Goal: Navigation & Orientation: Find specific page/section

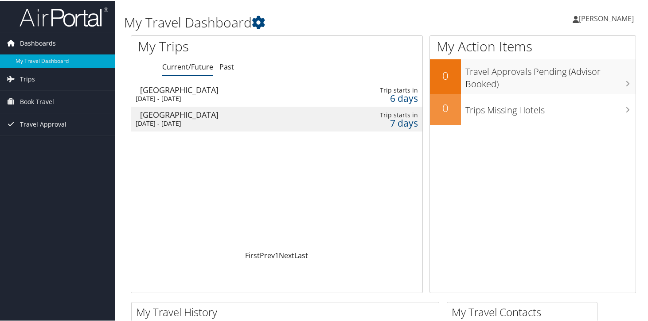
click at [45, 43] on span "Dashboards" at bounding box center [38, 42] width 36 height 22
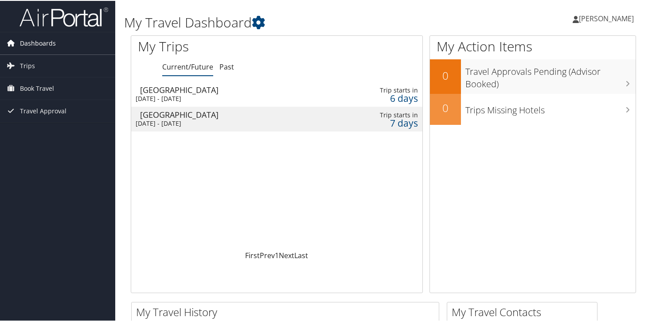
click at [45, 43] on span "Dashboards" at bounding box center [38, 42] width 36 height 22
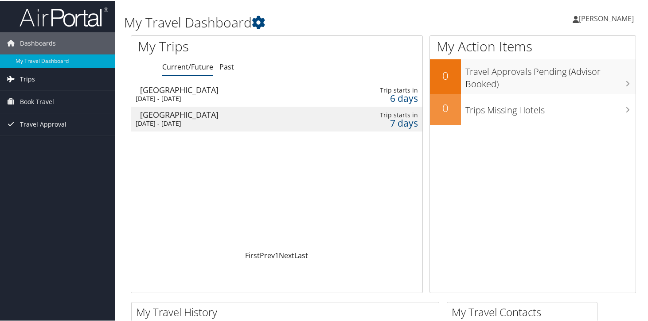
click at [24, 76] on span "Trips" at bounding box center [27, 78] width 15 height 22
click at [29, 139] on span "Book Travel" at bounding box center [37, 141] width 34 height 22
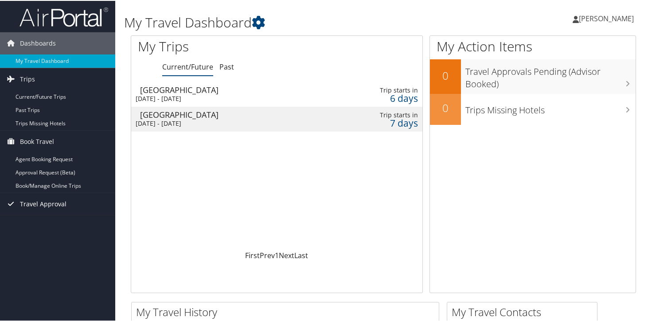
click at [33, 203] on span "Travel Approval" at bounding box center [43, 203] width 47 height 22
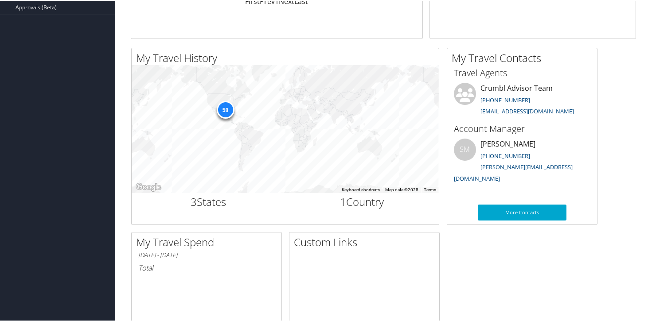
scroll to position [256, 0]
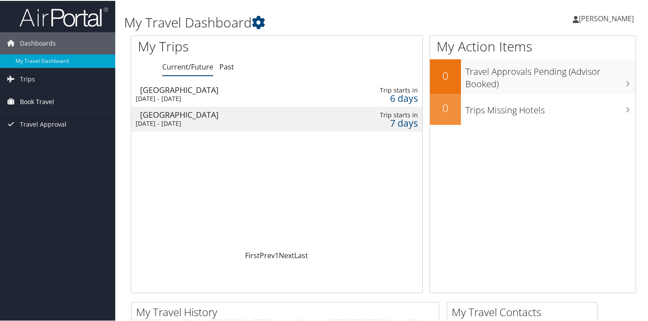
click at [42, 101] on span "Book Travel" at bounding box center [37, 101] width 34 height 22
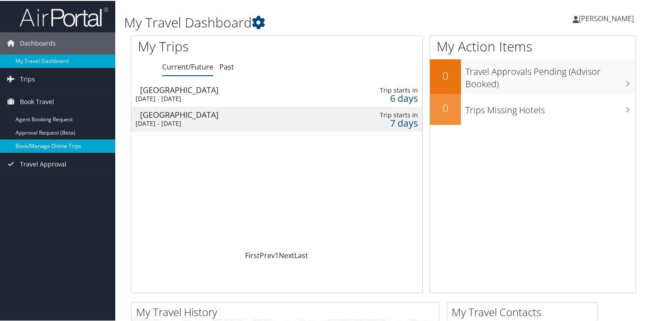
click at [43, 145] on link "Book/Manage Online Trips" at bounding box center [57, 145] width 115 height 13
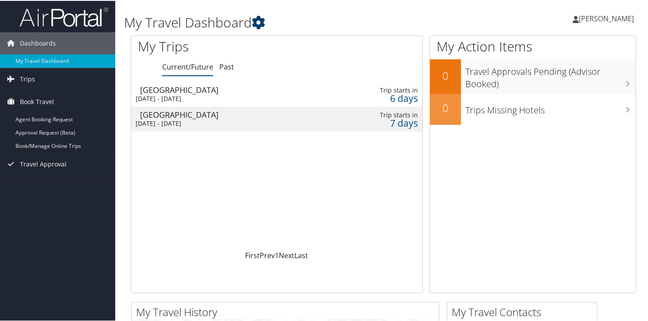
click at [257, 23] on icon at bounding box center [258, 21] width 13 height 13
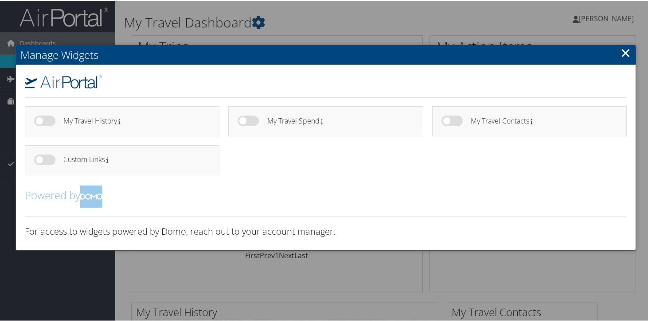
click at [623, 55] on link "×" at bounding box center [626, 52] width 10 height 18
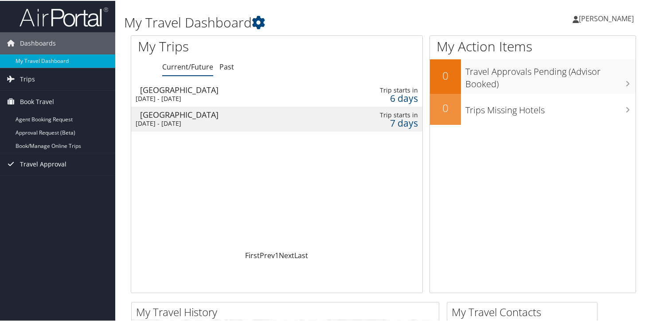
click at [38, 164] on span "Travel Approval" at bounding box center [43, 163] width 47 height 22
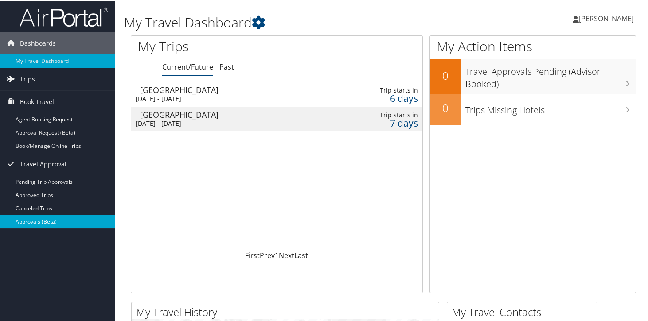
click at [35, 222] on link "Approvals (Beta)" at bounding box center [57, 221] width 115 height 13
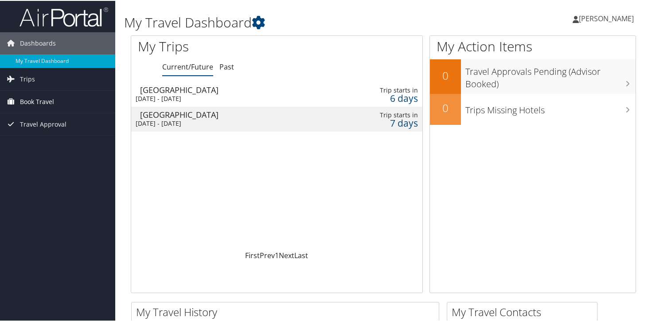
click at [47, 96] on span "Book Travel" at bounding box center [37, 101] width 34 height 22
click at [29, 76] on span "Trips" at bounding box center [27, 78] width 15 height 22
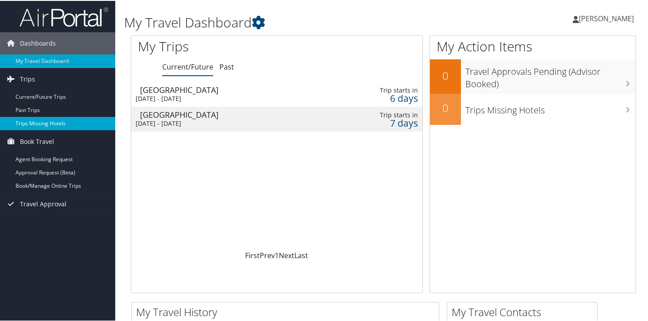
click at [36, 120] on link "Trips Missing Hotels" at bounding box center [57, 122] width 115 height 13
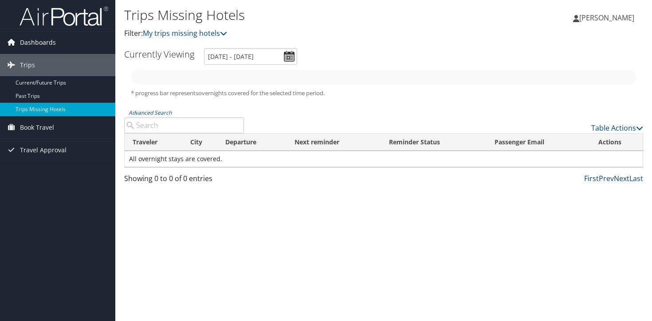
click at [14, 43] on icon at bounding box center [10, 41] width 13 height 13
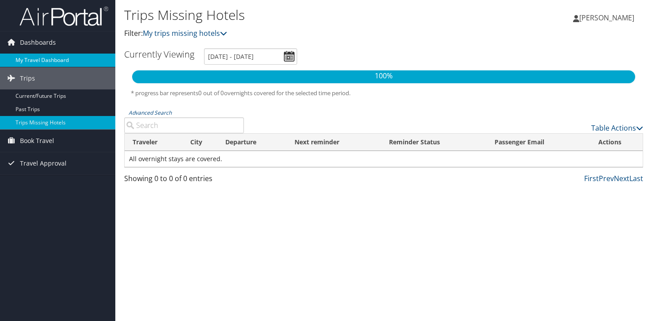
click at [27, 61] on link "My Travel Dashboard" at bounding box center [57, 60] width 115 height 13
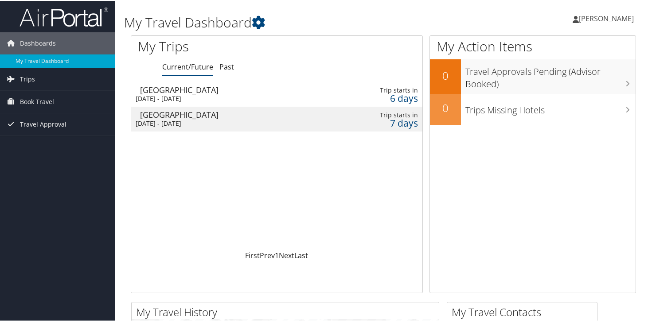
click at [613, 19] on span "[PERSON_NAME]" at bounding box center [606, 18] width 55 height 10
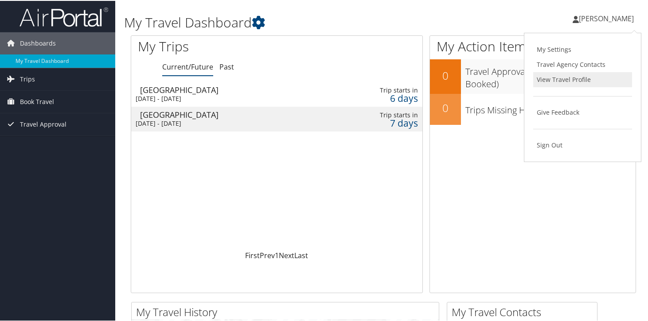
click at [585, 79] on link "View Travel Profile" at bounding box center [582, 78] width 99 height 15
